Goal: Check status: Check status

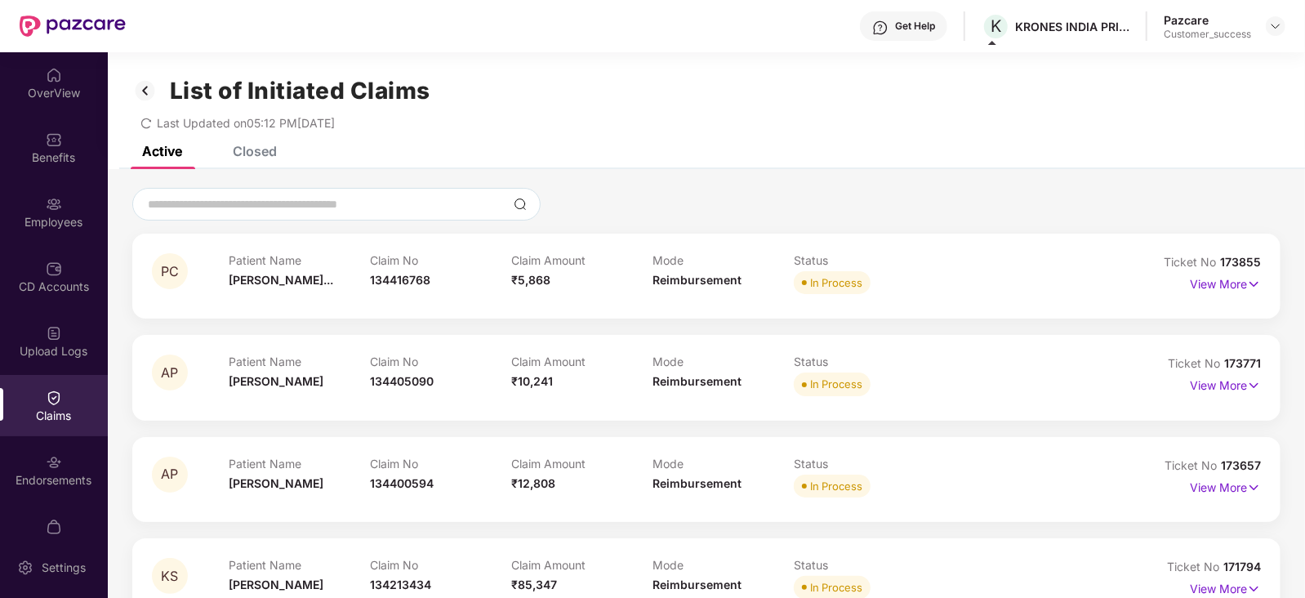
scroll to position [676, 0]
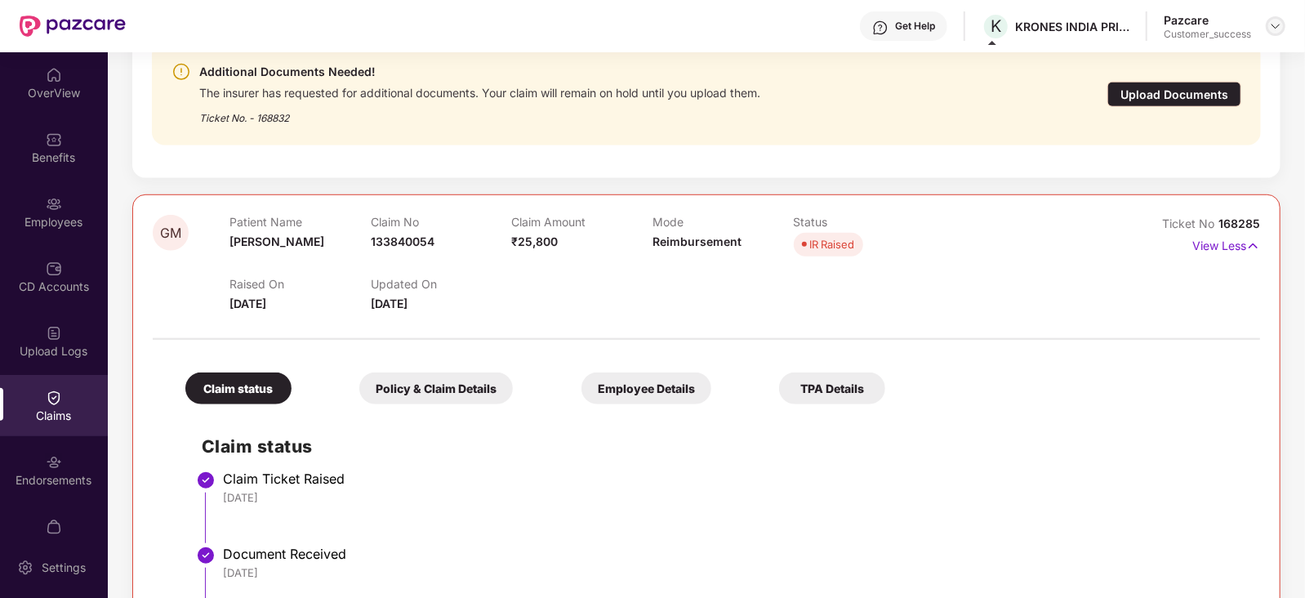
click at [1283, 31] on div at bounding box center [1276, 26] width 20 height 20
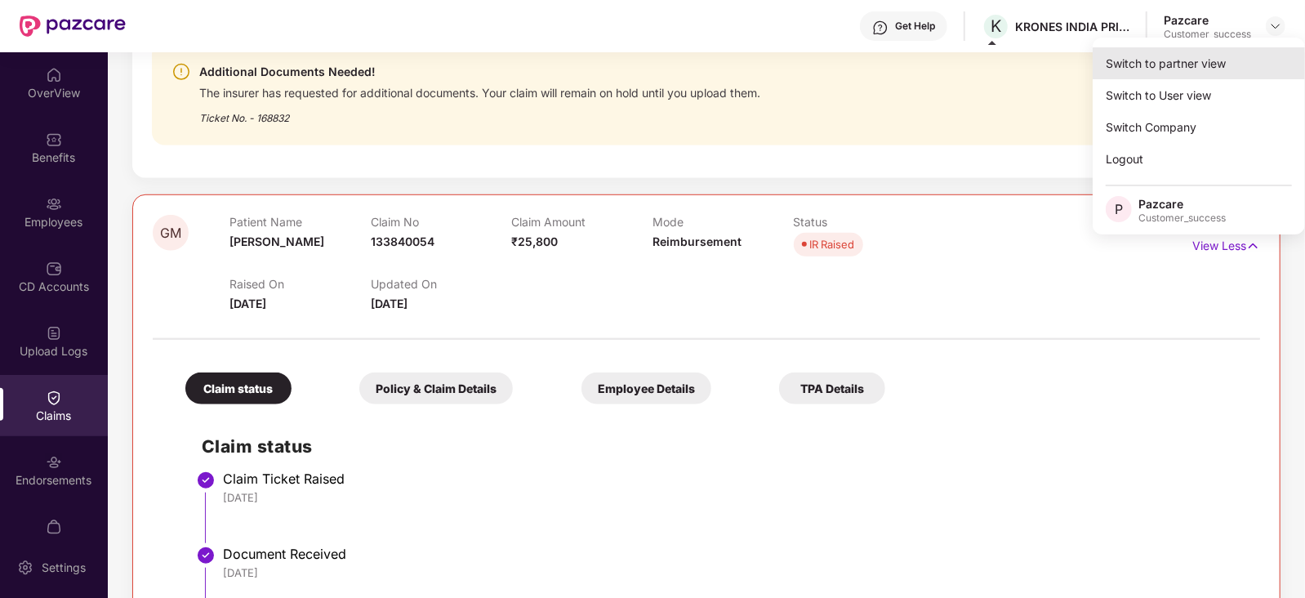
click at [1172, 64] on div "Switch to partner view" at bounding box center [1199, 63] width 212 height 32
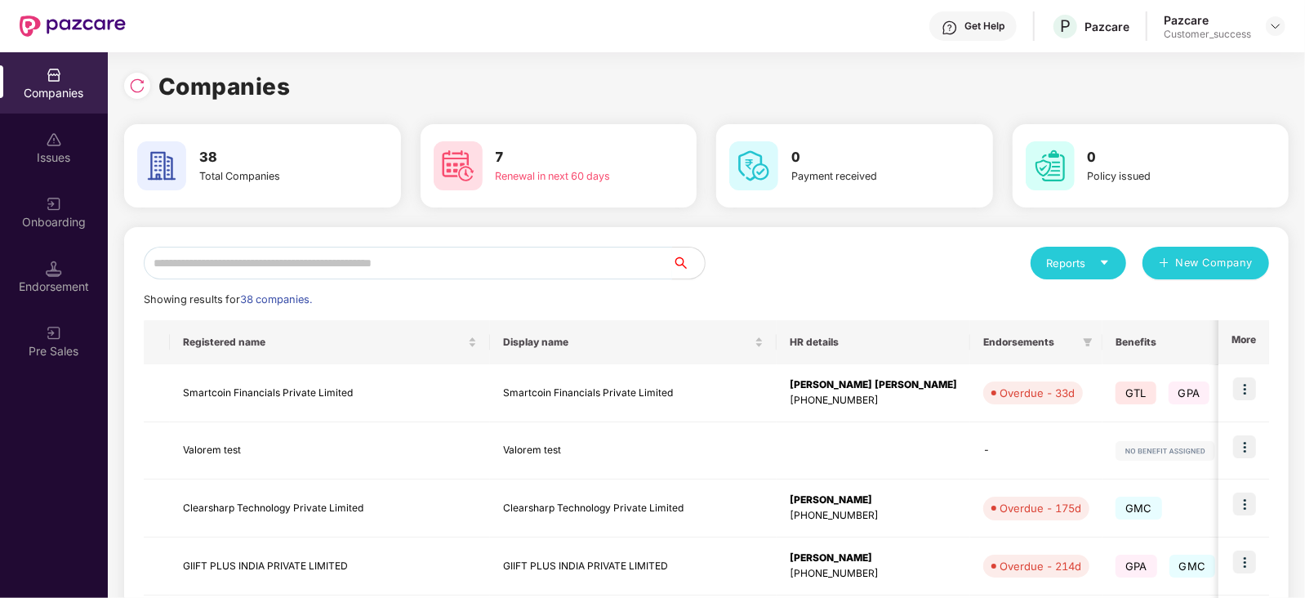
click at [520, 267] on input "text" at bounding box center [408, 263] width 528 height 33
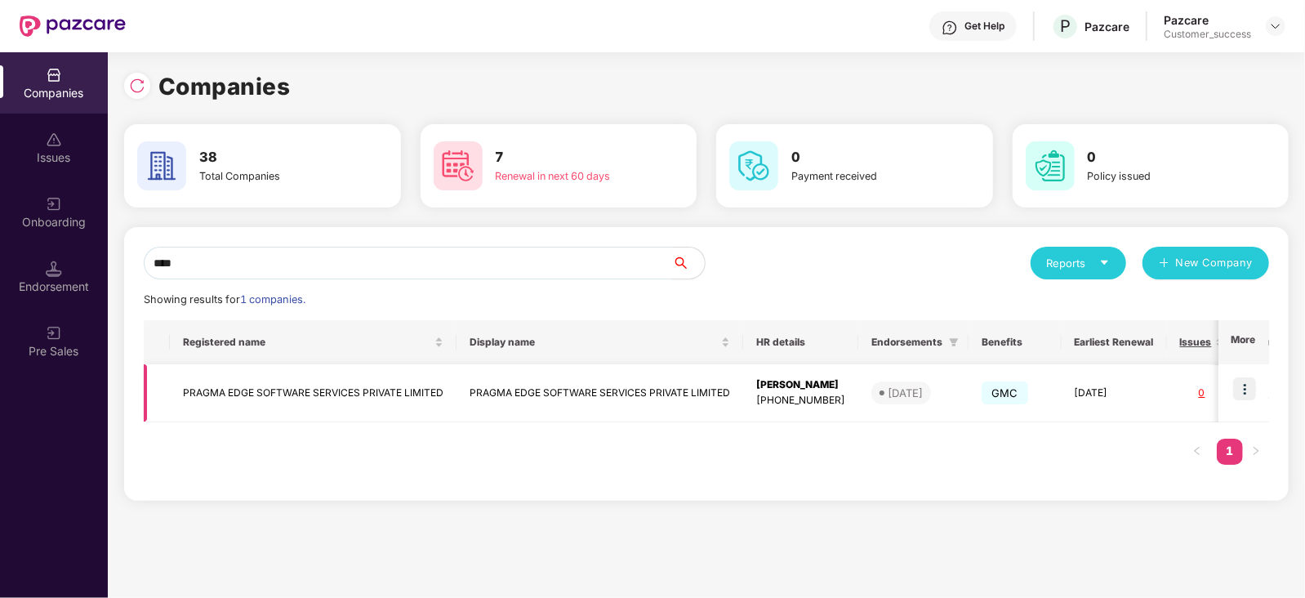
type input "****"
click at [1240, 386] on img at bounding box center [1244, 388] width 23 height 23
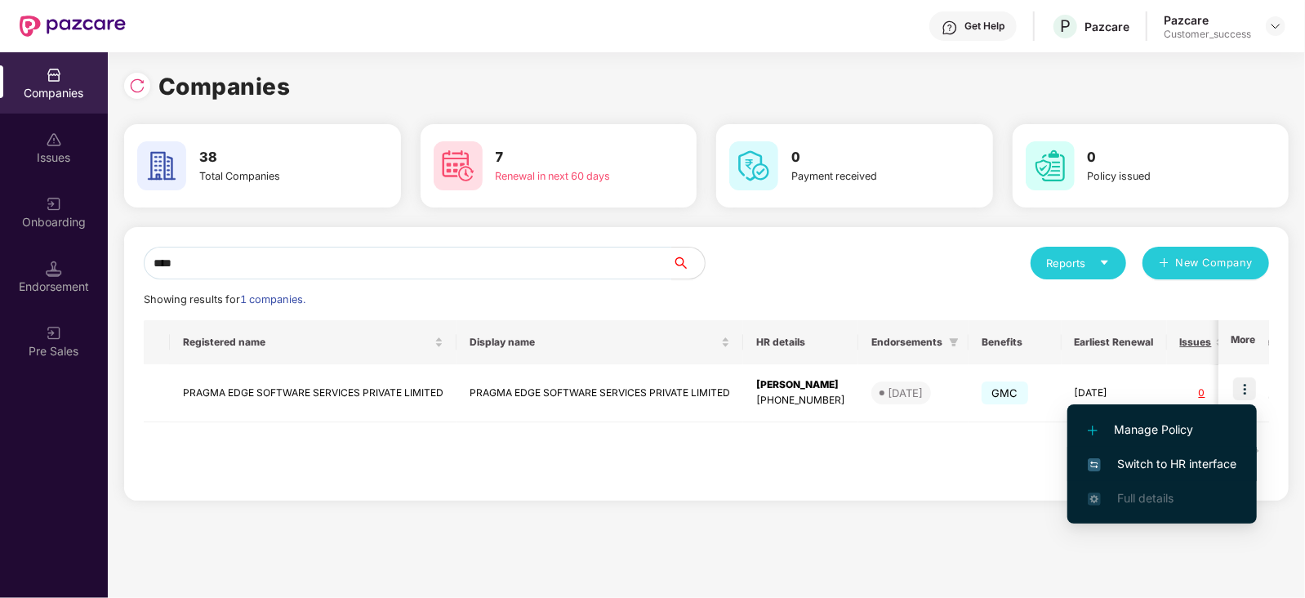
click at [1183, 457] on span "Switch to HR interface" at bounding box center [1162, 464] width 149 height 18
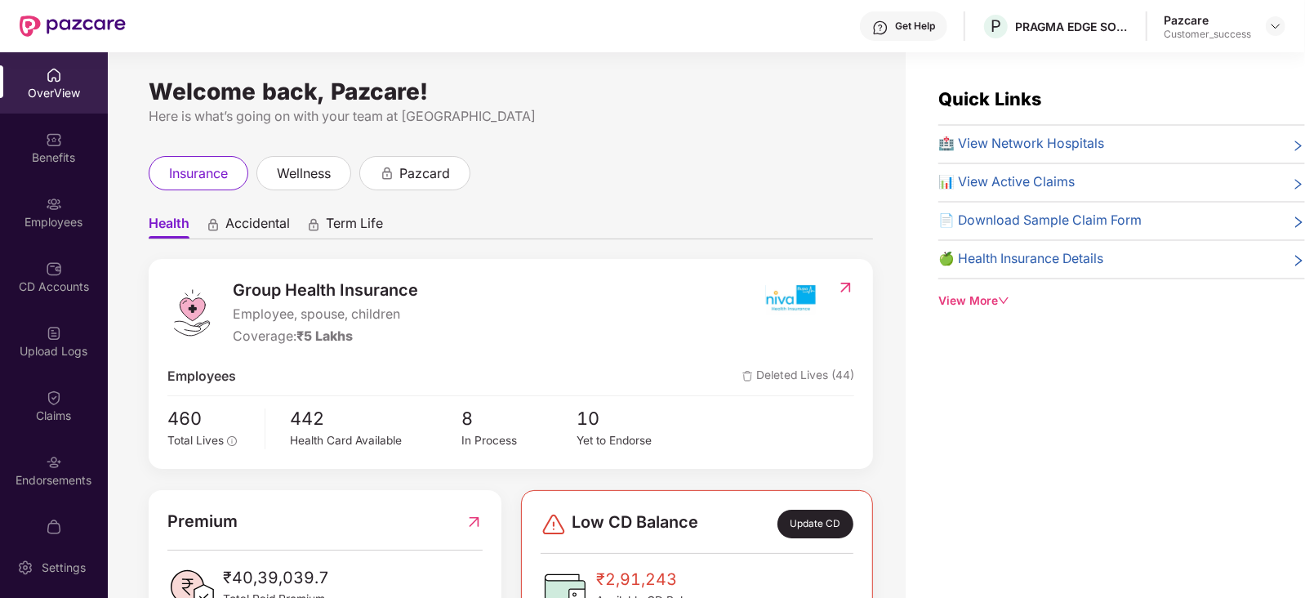
click at [64, 221] on div "Employees" at bounding box center [54, 222] width 108 height 16
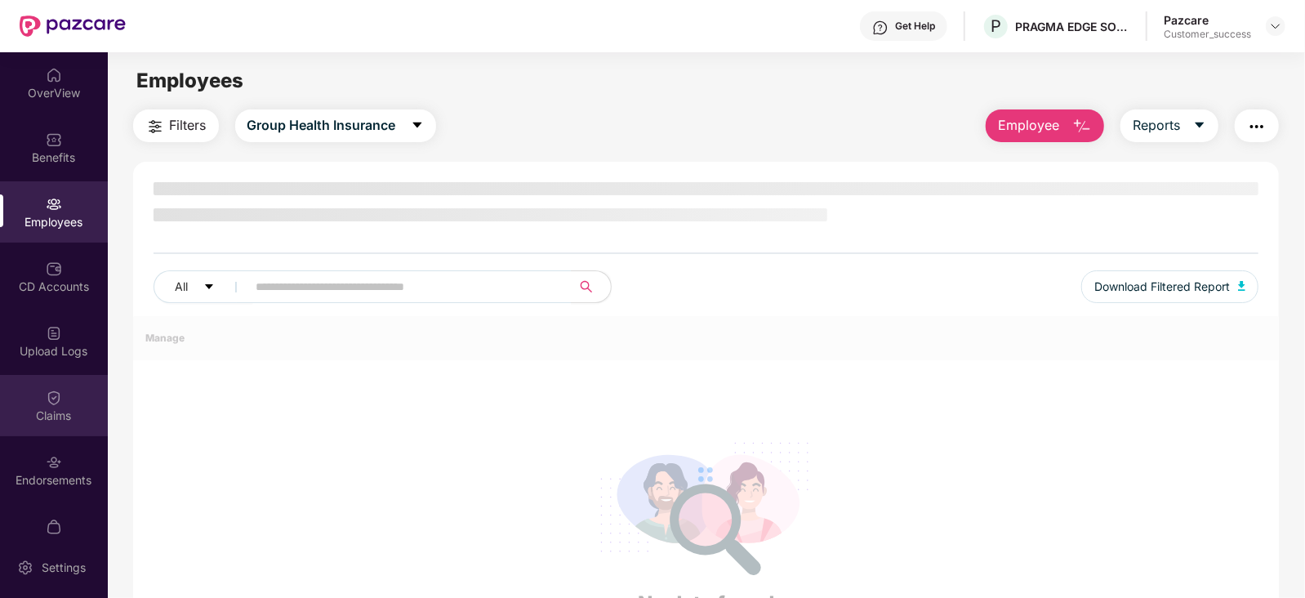
click at [49, 424] on div "Claims" at bounding box center [54, 405] width 108 height 61
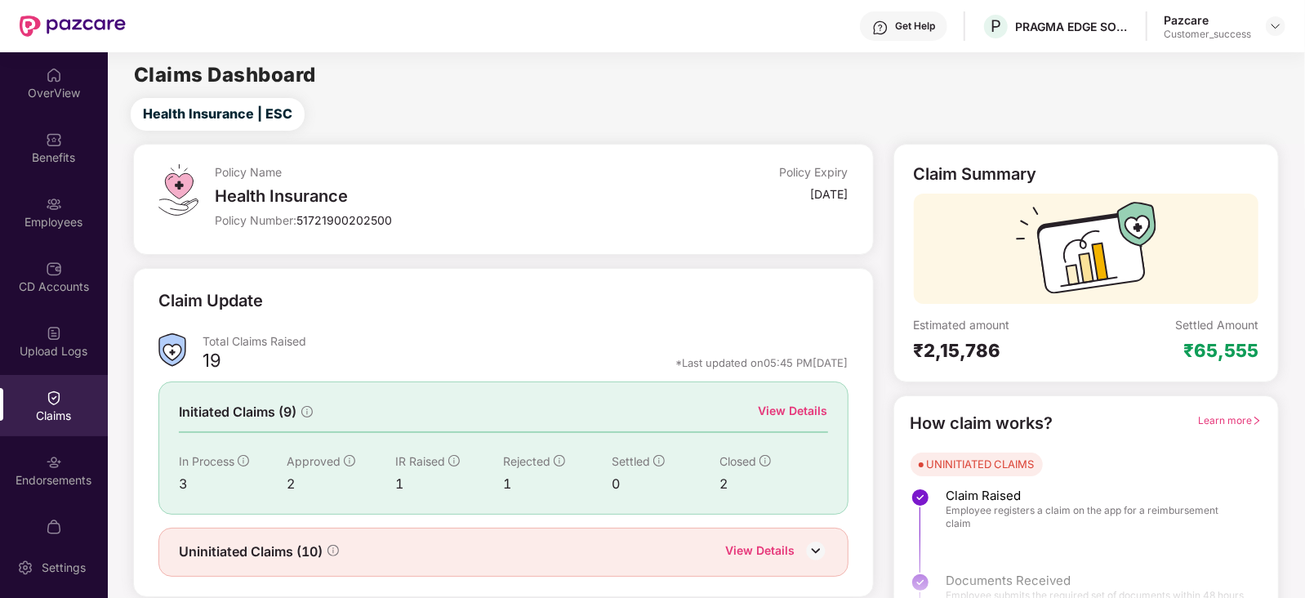
click at [809, 409] on div "View Details" at bounding box center [793, 411] width 69 height 18
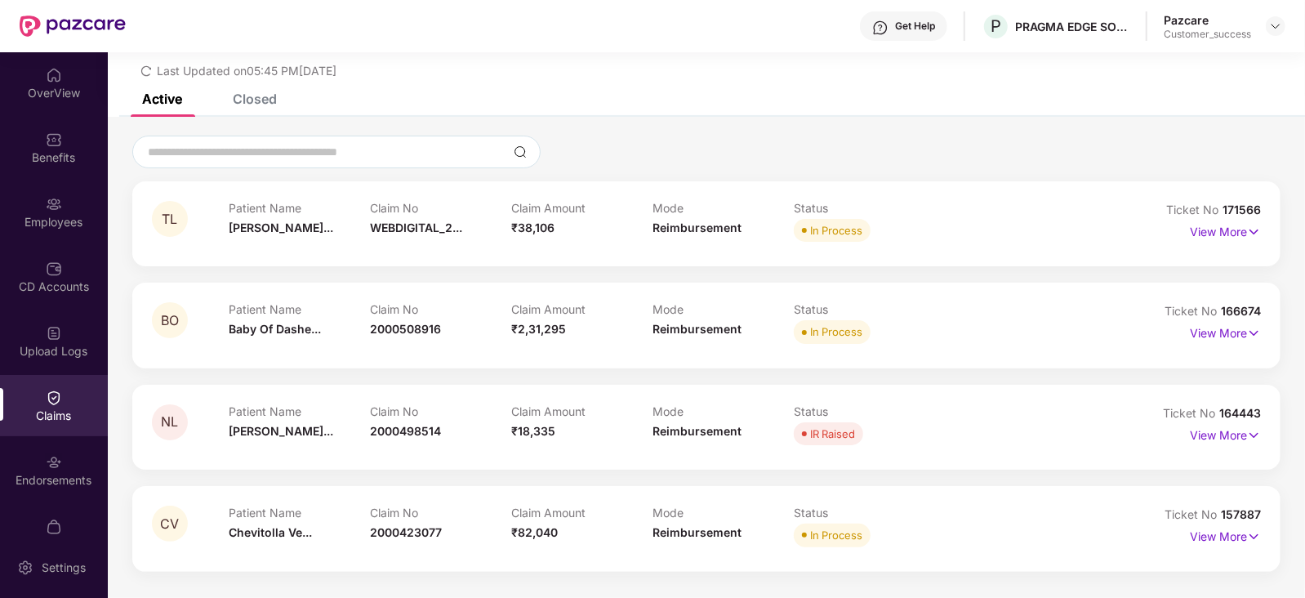
scroll to position [0, 0]
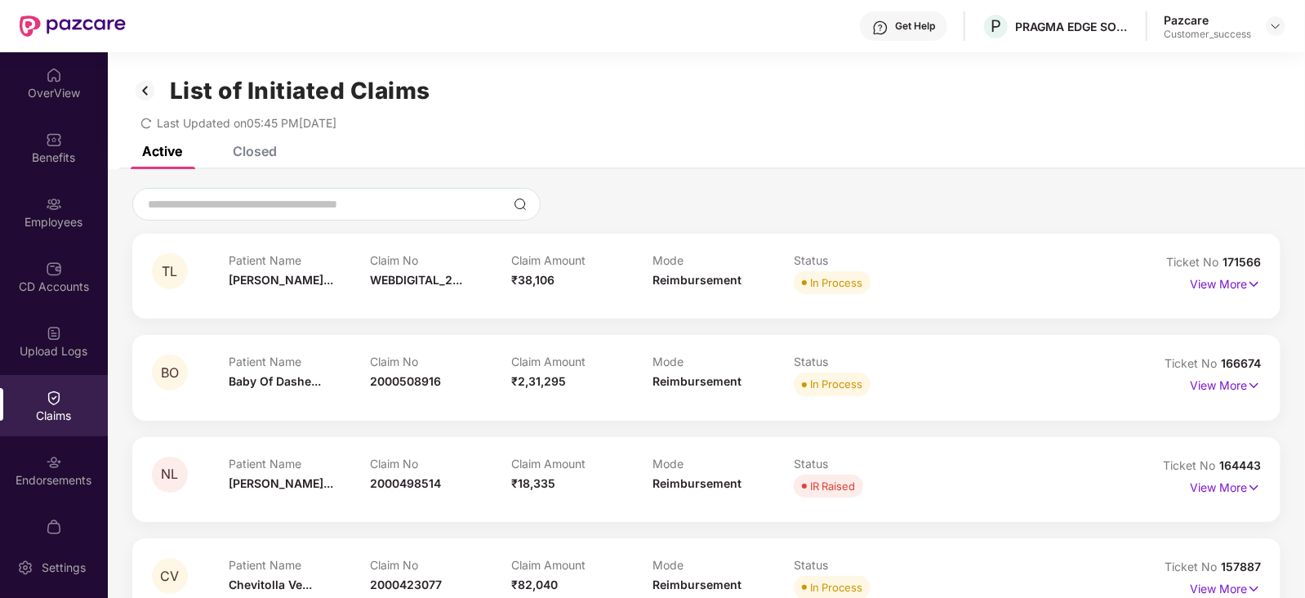
click at [253, 158] on div "Closed" at bounding box center [255, 151] width 44 height 16
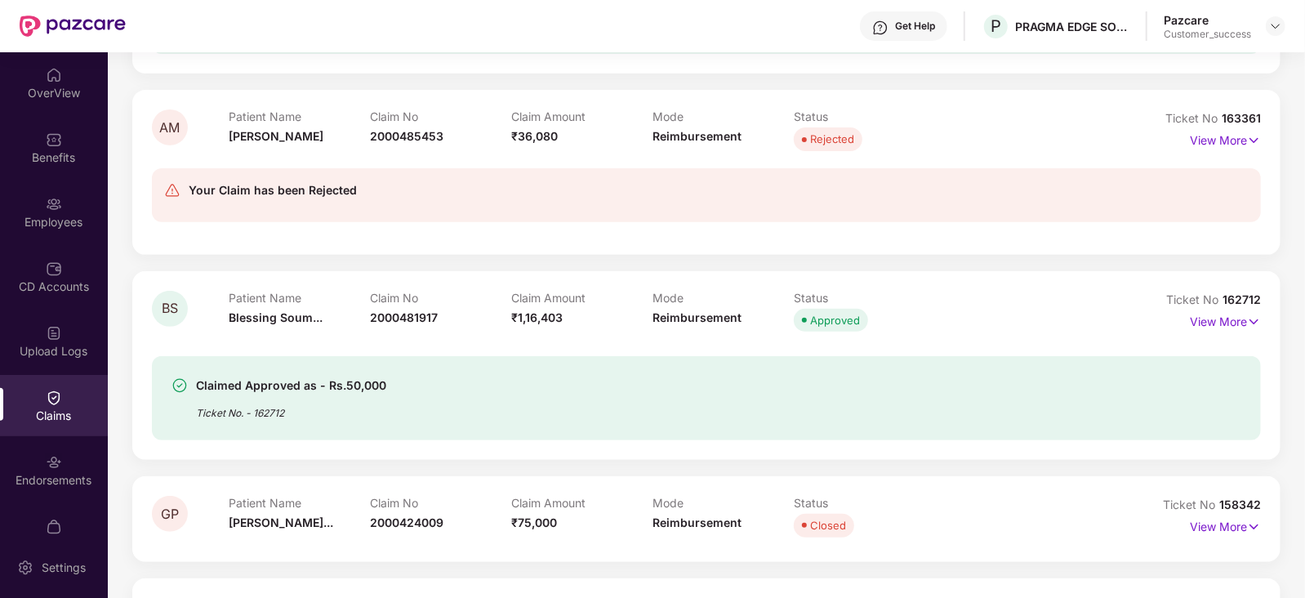
scroll to position [430, 0]
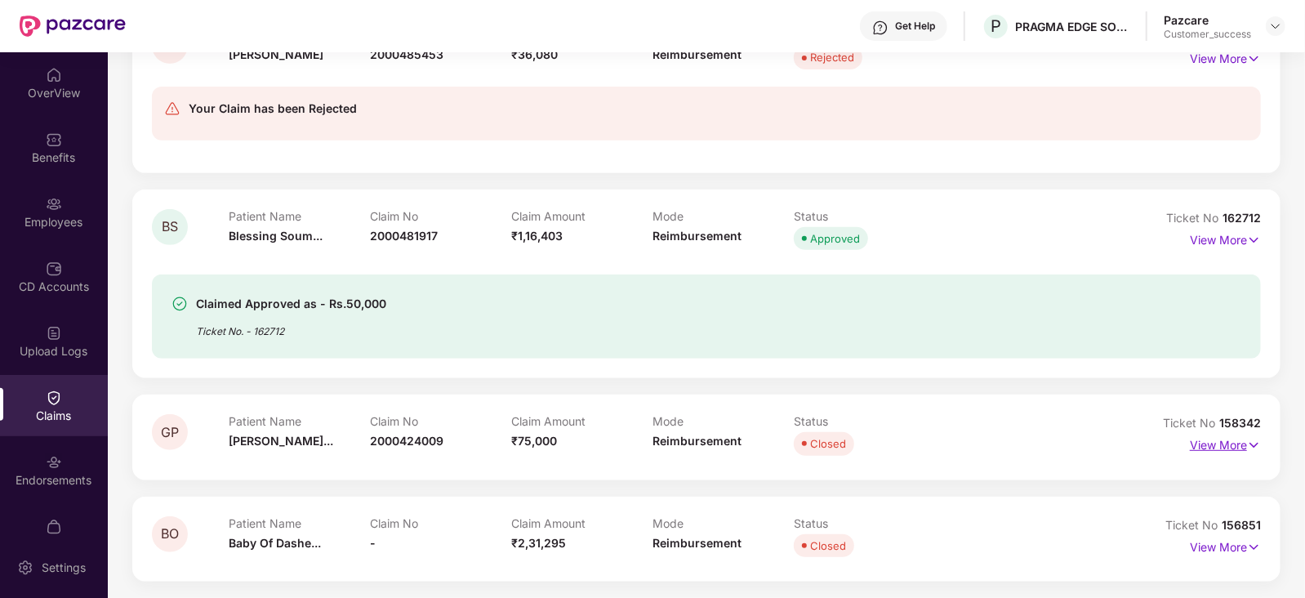
click at [1213, 448] on p "View More" at bounding box center [1225, 443] width 71 height 22
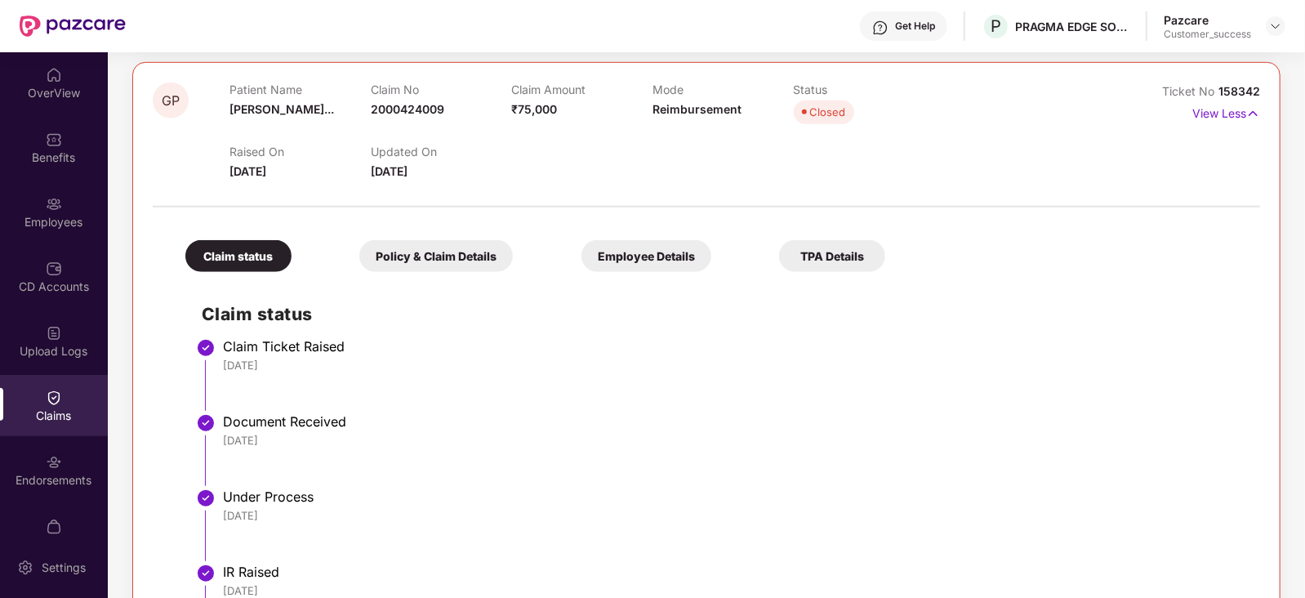
scroll to position [763, 0]
click at [582, 243] on div "Employee Details" at bounding box center [647, 256] width 130 height 32
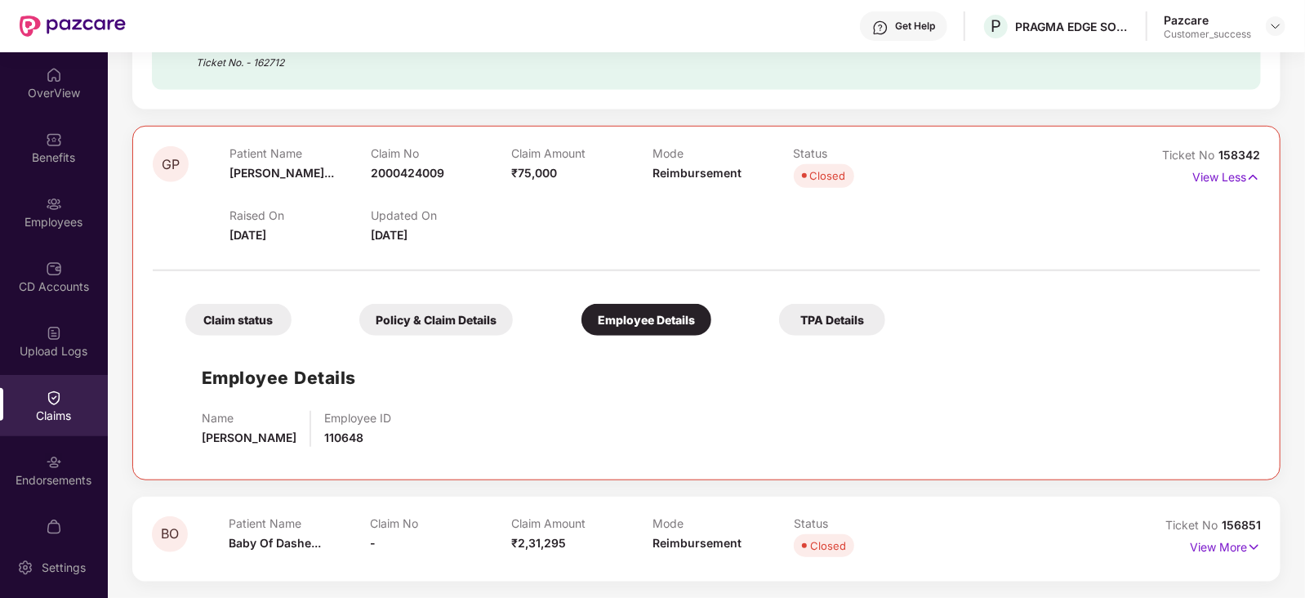
scroll to position [698, 0]
click at [1233, 151] on span "158342" at bounding box center [1240, 156] width 42 height 14
copy div "No 158342"
click at [1242, 154] on span "158342" at bounding box center [1240, 156] width 42 height 14
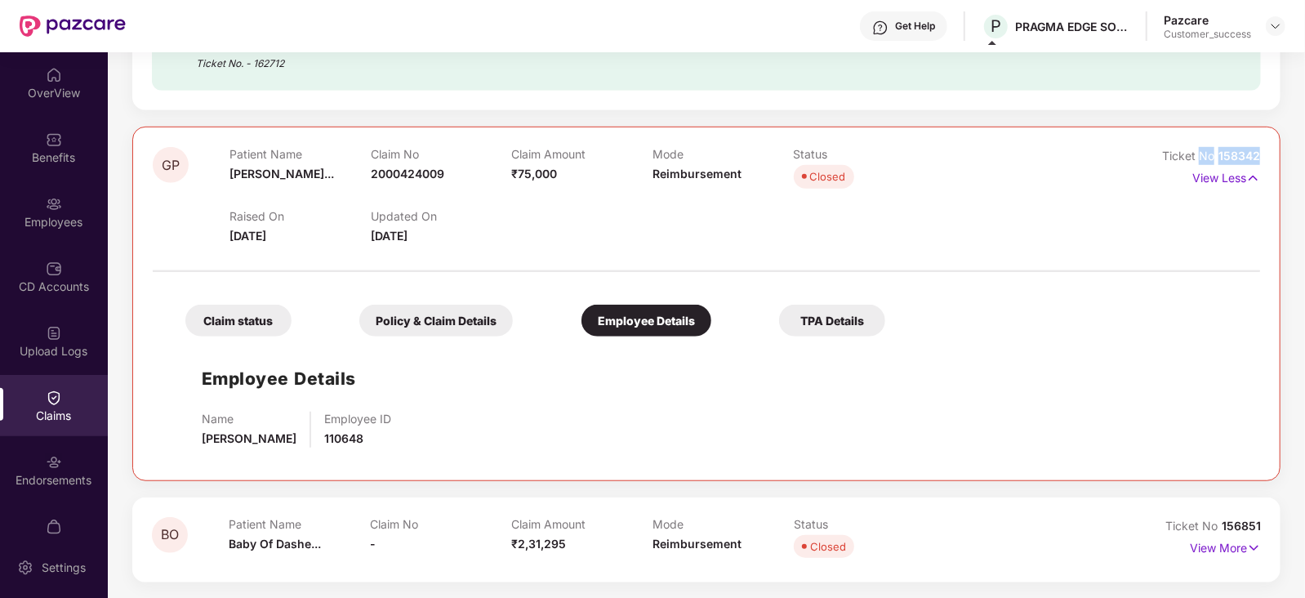
click at [1242, 154] on span "158342" at bounding box center [1240, 156] width 42 height 14
copy div "No 158342"
click at [241, 314] on div "Claim status" at bounding box center [238, 321] width 106 height 32
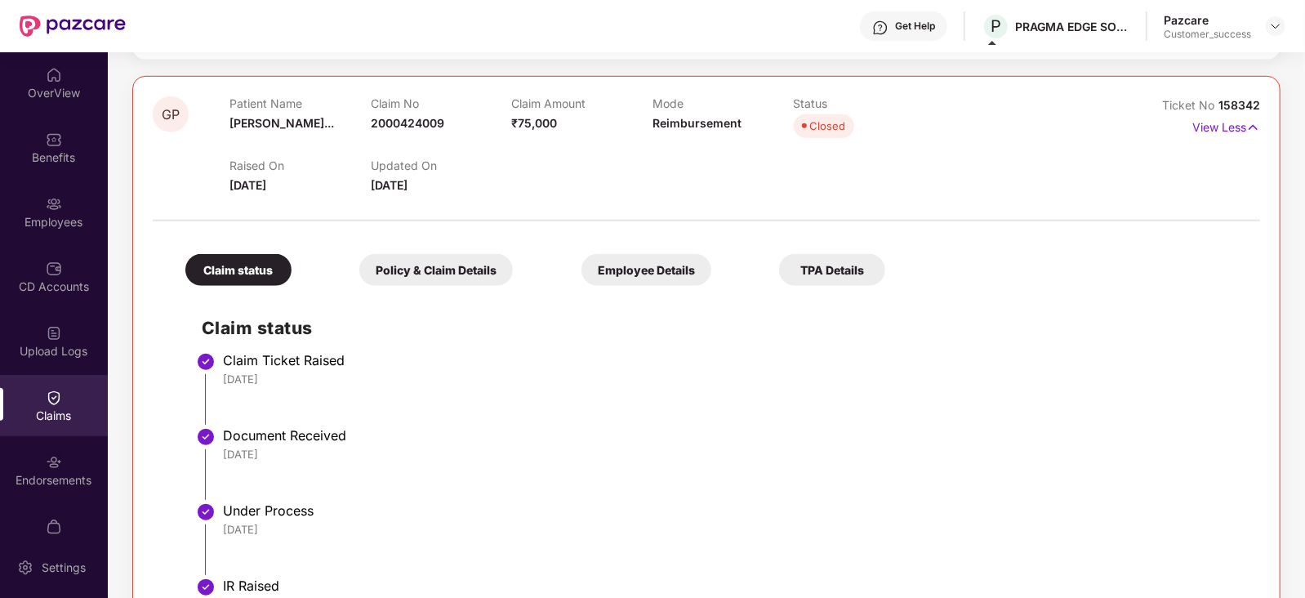
scroll to position [738, 0]
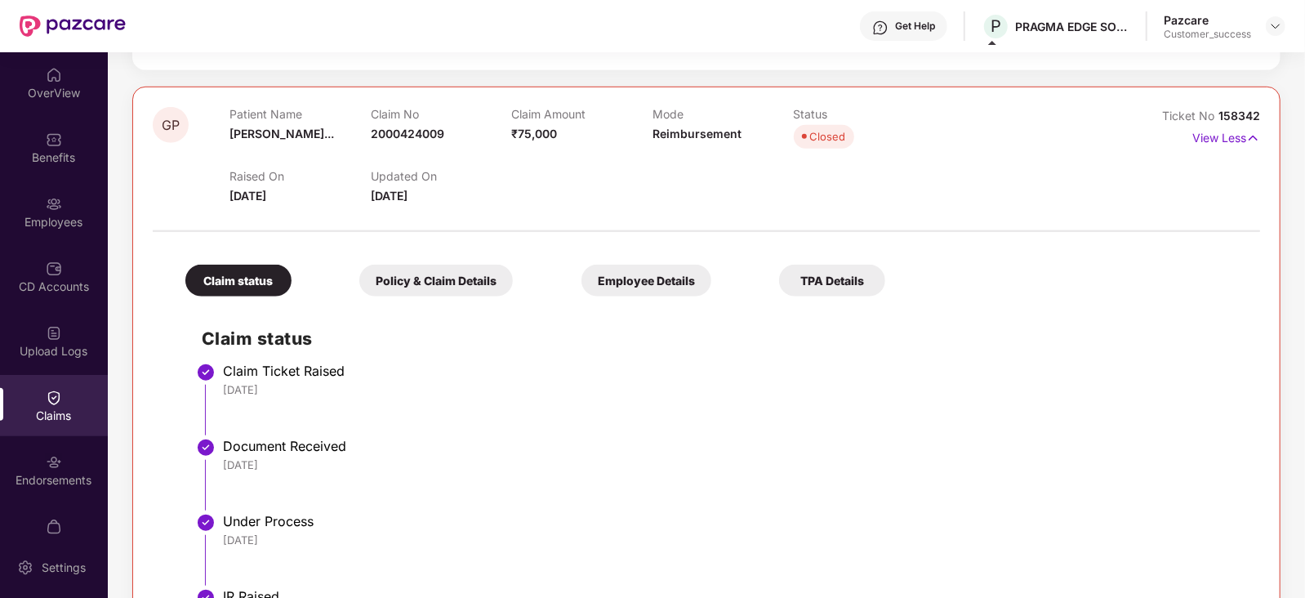
click at [1246, 118] on span "158342" at bounding box center [1240, 116] width 42 height 14
copy div "No 158342"
click at [1149, 155] on div "Ticket No 158342 View Less" at bounding box center [1191, 155] width 139 height 97
click at [1253, 116] on span "158342" at bounding box center [1240, 116] width 42 height 14
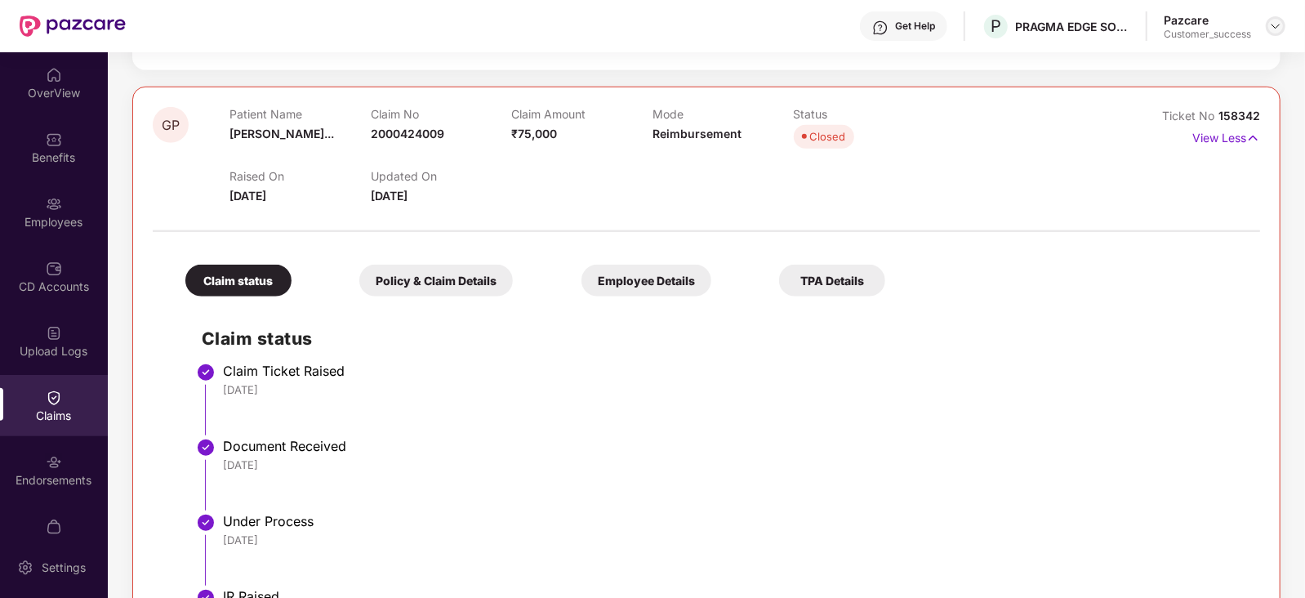
click at [1268, 20] on div at bounding box center [1276, 26] width 20 height 20
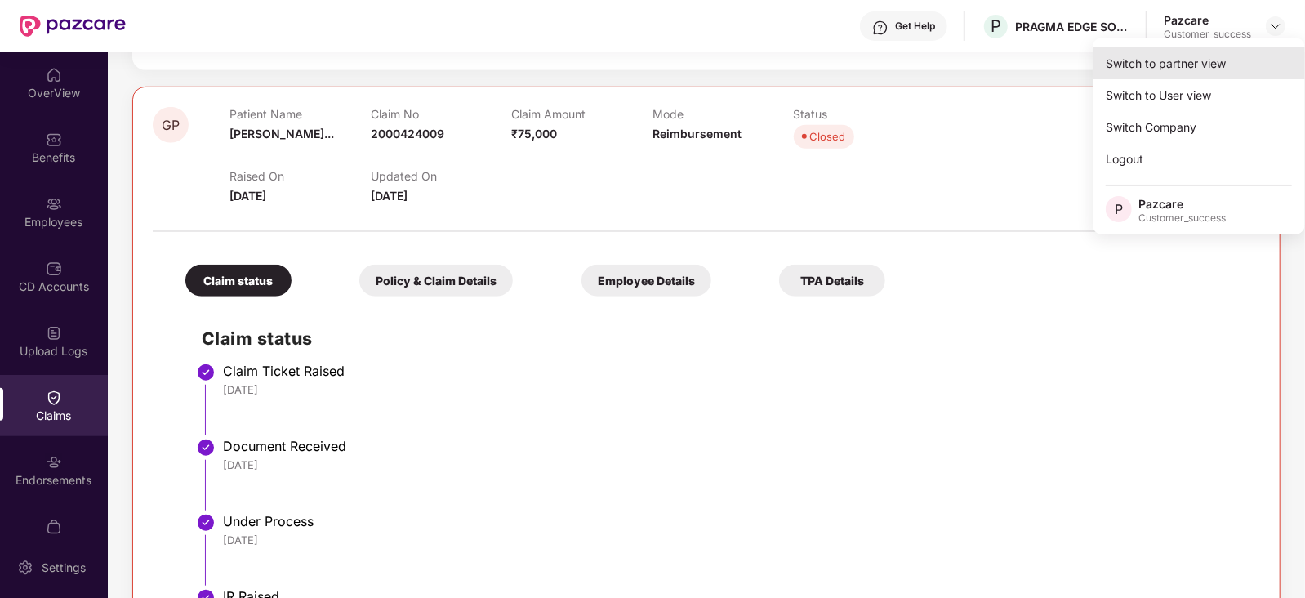
click at [1240, 68] on div "Switch to partner view" at bounding box center [1199, 63] width 212 height 32
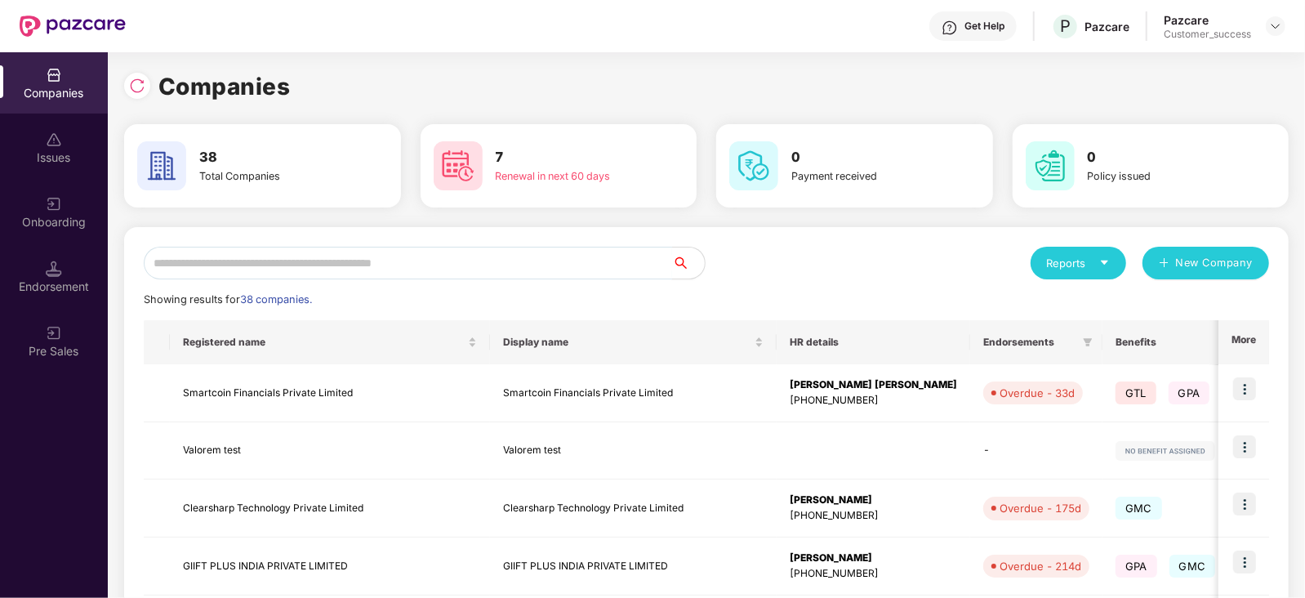
click at [471, 272] on input "text" at bounding box center [408, 263] width 528 height 33
